Goal: Task Accomplishment & Management: Complete application form

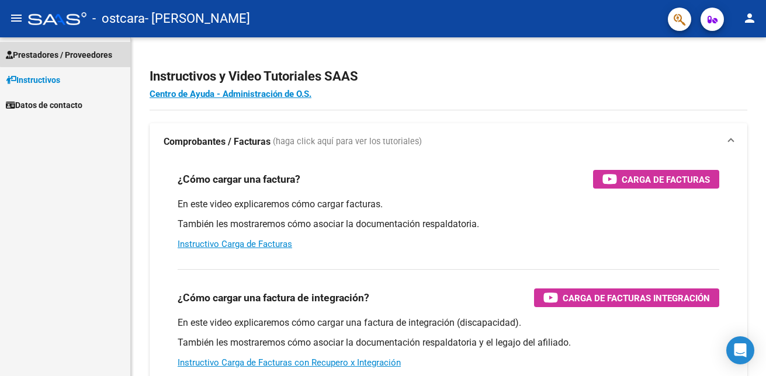
click at [74, 53] on span "Prestadores / Proveedores" at bounding box center [59, 54] width 106 height 13
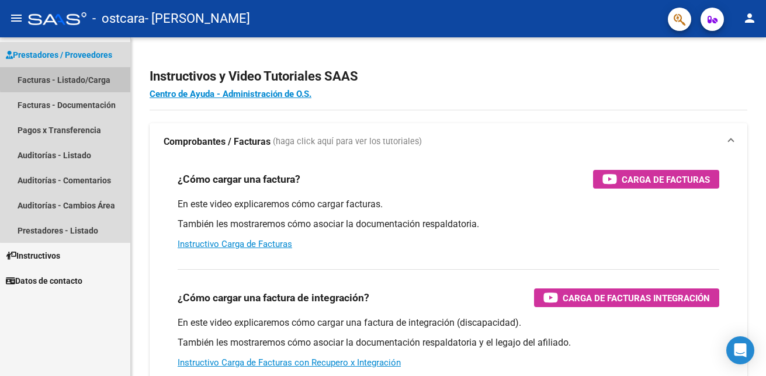
click at [77, 78] on link "Facturas - Listado/Carga" at bounding box center [65, 79] width 130 height 25
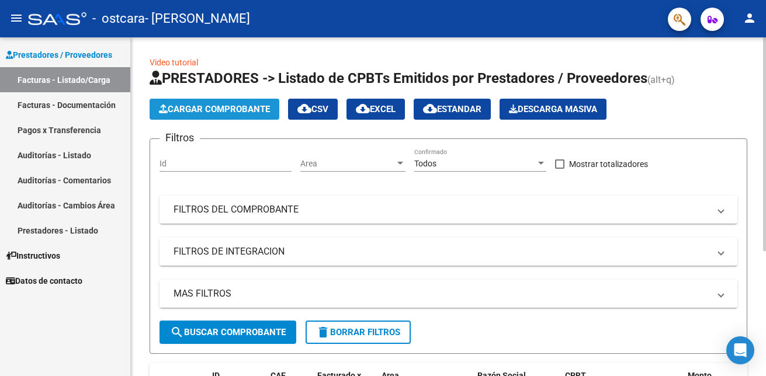
click at [253, 103] on button "Cargar Comprobante" at bounding box center [215, 109] width 130 height 21
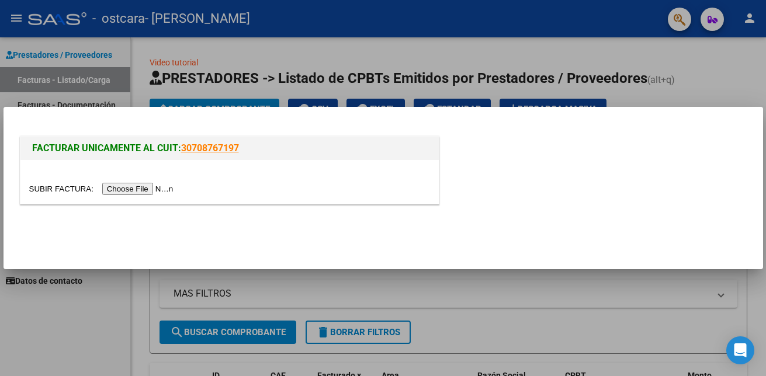
click at [146, 192] on input "file" at bounding box center [103, 189] width 148 height 12
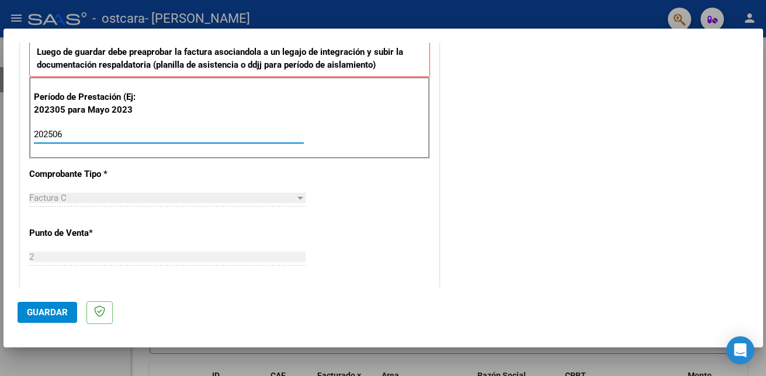
type input "202506"
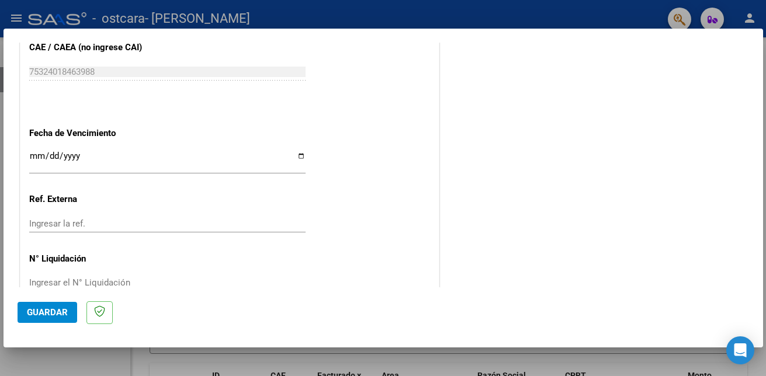
scroll to position [762, 0]
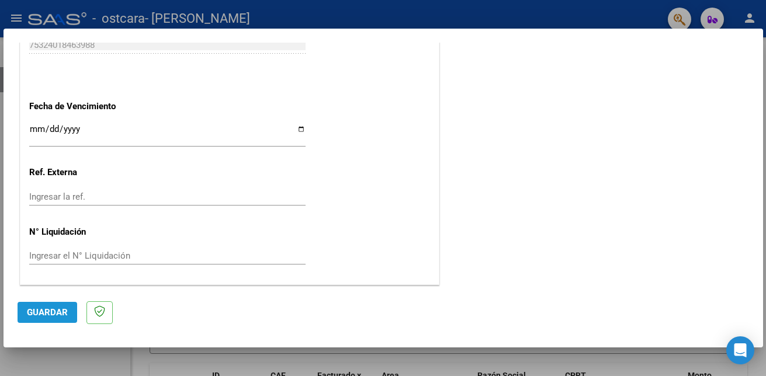
click at [41, 318] on button "Guardar" at bounding box center [48, 312] width 60 height 21
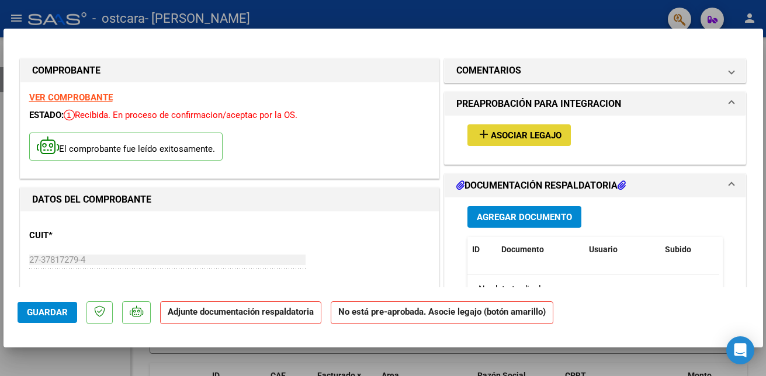
click at [484, 138] on mat-icon "add" at bounding box center [484, 134] width 14 height 14
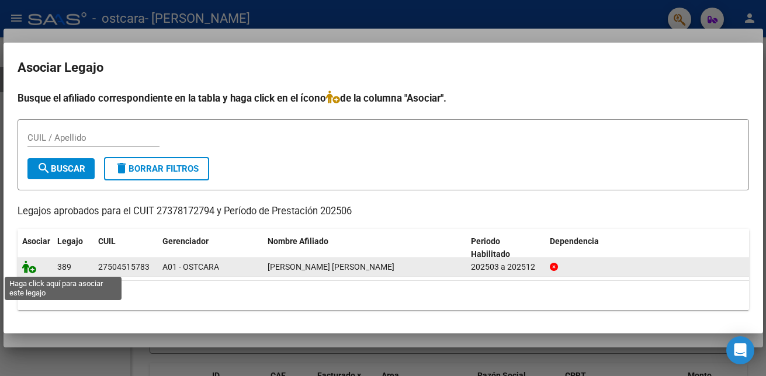
click at [32, 268] on icon at bounding box center [29, 266] width 14 height 13
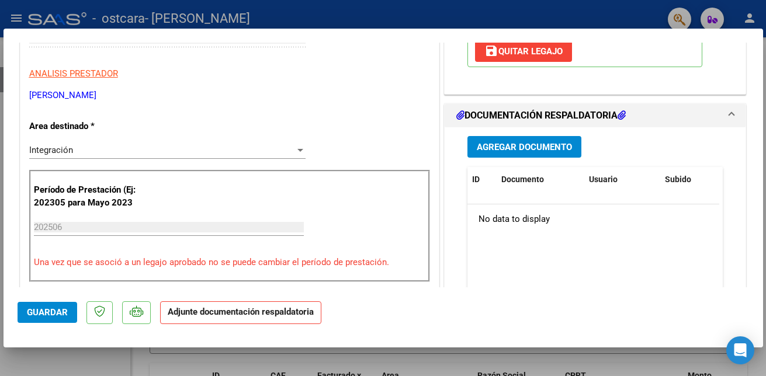
scroll to position [224, 0]
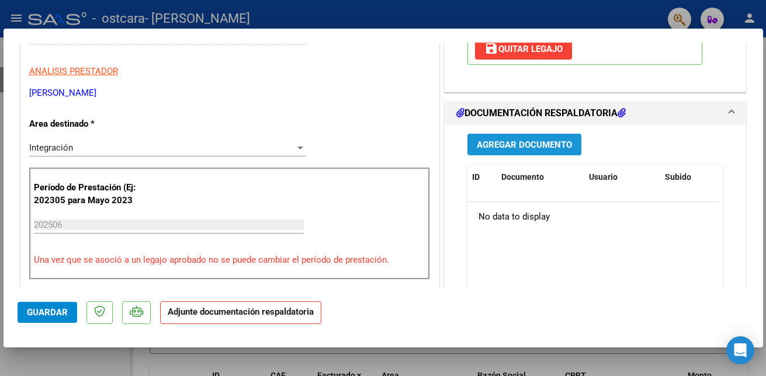
click at [481, 146] on span "Agregar Documento" at bounding box center [524, 145] width 95 height 11
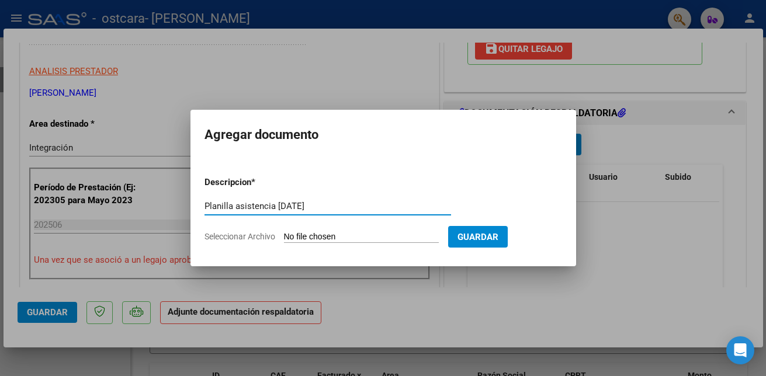
type input "Planilla asistencia [DATE]"
click at [227, 236] on span "Seleccionar Archivo" at bounding box center [239, 236] width 71 height 9
click at [284, 236] on input "Seleccionar Archivo" at bounding box center [361, 237] width 155 height 11
type input "C:\fakepath\planilla asistencia [DATE] [PERSON_NAME][GEOGRAPHIC_DATA]pdf"
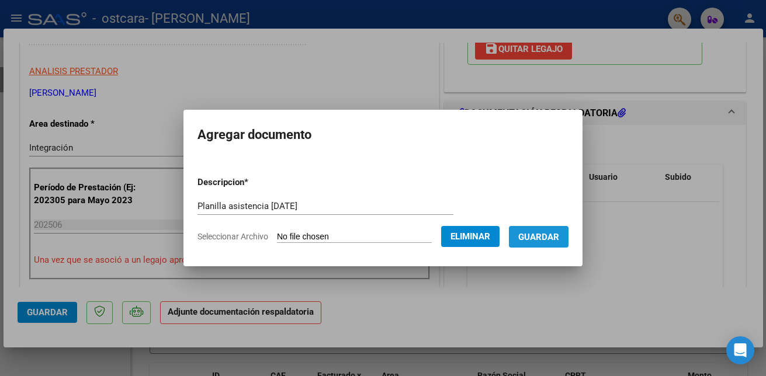
click at [544, 237] on span "Guardar" at bounding box center [538, 237] width 41 height 11
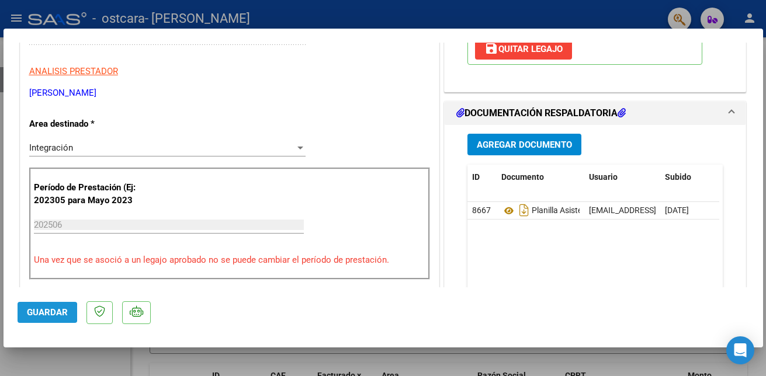
click at [41, 312] on span "Guardar" at bounding box center [47, 312] width 41 height 11
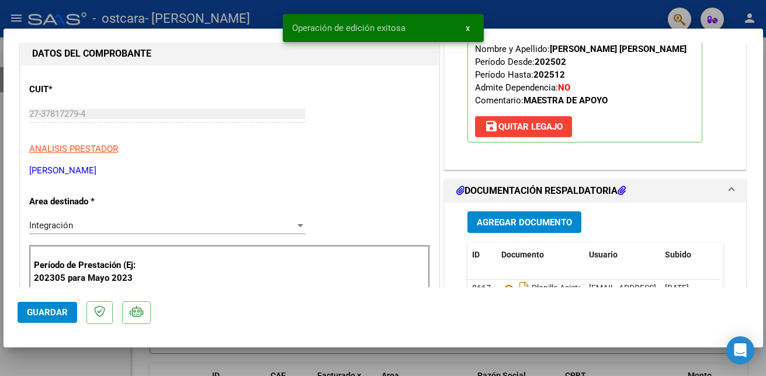
scroll to position [42, 0]
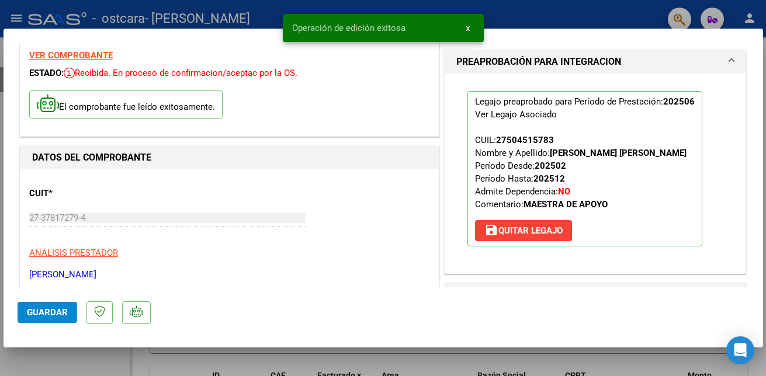
drag, startPoint x: 765, startPoint y: 71, endPoint x: 757, endPoint y: 9, distance: 61.9
click at [757, 9] on div at bounding box center [383, 188] width 766 height 376
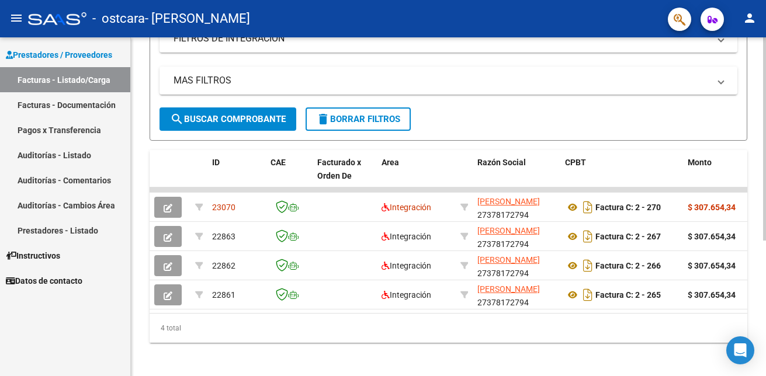
scroll to position [227, 0]
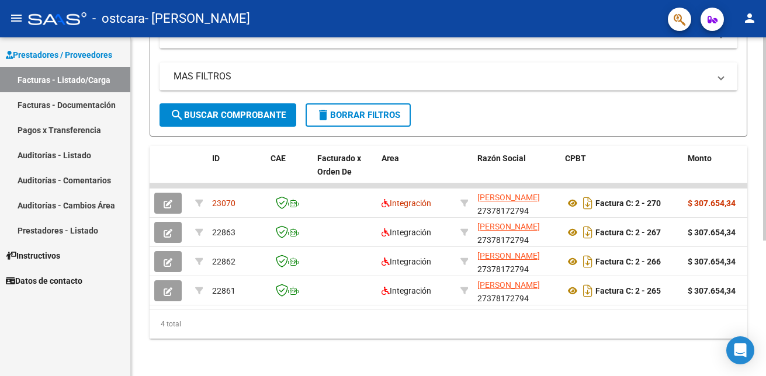
click at [764, 311] on div at bounding box center [764, 274] width 3 height 203
drag, startPoint x: 284, startPoint y: 300, endPoint x: 323, endPoint y: 298, distance: 39.1
click at [323, 298] on datatable-body "23070 Integración [PERSON_NAME] 27378172794 Factura C: 2 - 270 $ 307.654,34 [DA…" at bounding box center [448, 246] width 597 height 126
